Goal: Entertainment & Leisure: Consume media (video, audio)

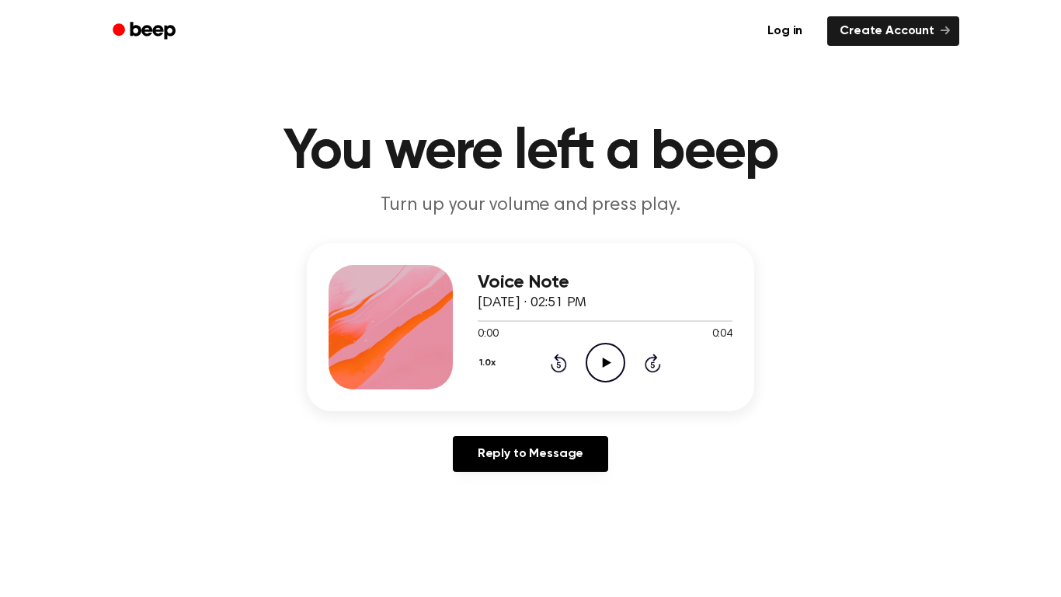
click at [611, 353] on icon "Play Audio" at bounding box center [606, 363] width 40 height 40
click at [611, 353] on icon "Pause Audio" at bounding box center [606, 363] width 40 height 40
click at [556, 367] on icon "Rewind 5 seconds" at bounding box center [558, 363] width 17 height 20
click at [603, 355] on icon "Play Audio" at bounding box center [606, 363] width 40 height 40
click at [544, 369] on div "1.0x Rewind 5 seconds Play Audio Skip 5 seconds" at bounding box center [605, 363] width 255 height 40
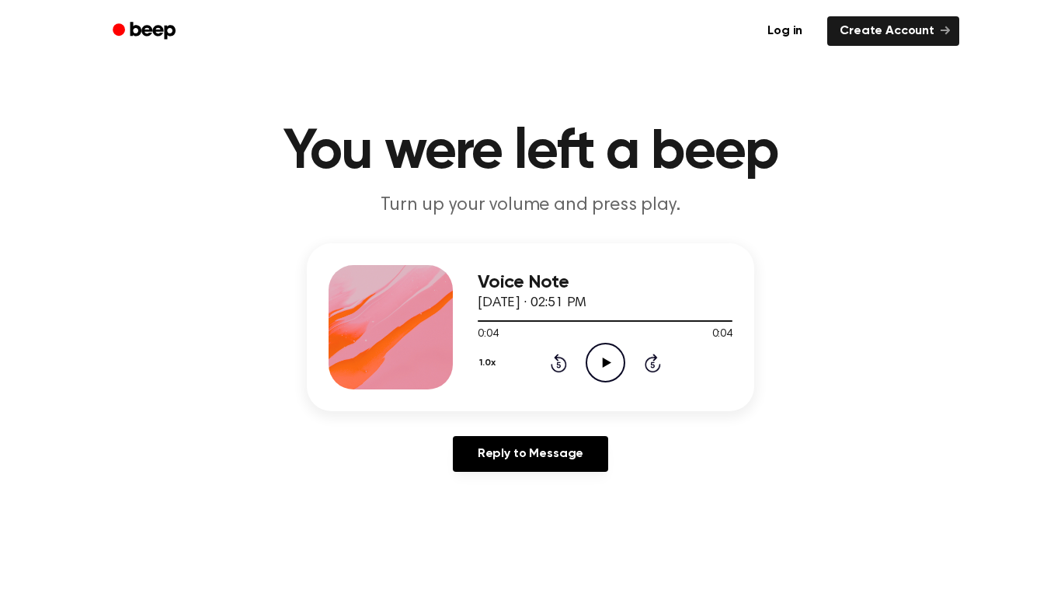
click at [551, 371] on icon "Rewind 5 seconds" at bounding box center [558, 363] width 17 height 20
click at [612, 371] on icon "Play Audio" at bounding box center [606, 363] width 40 height 40
